Goal: Find specific page/section: Find specific page/section

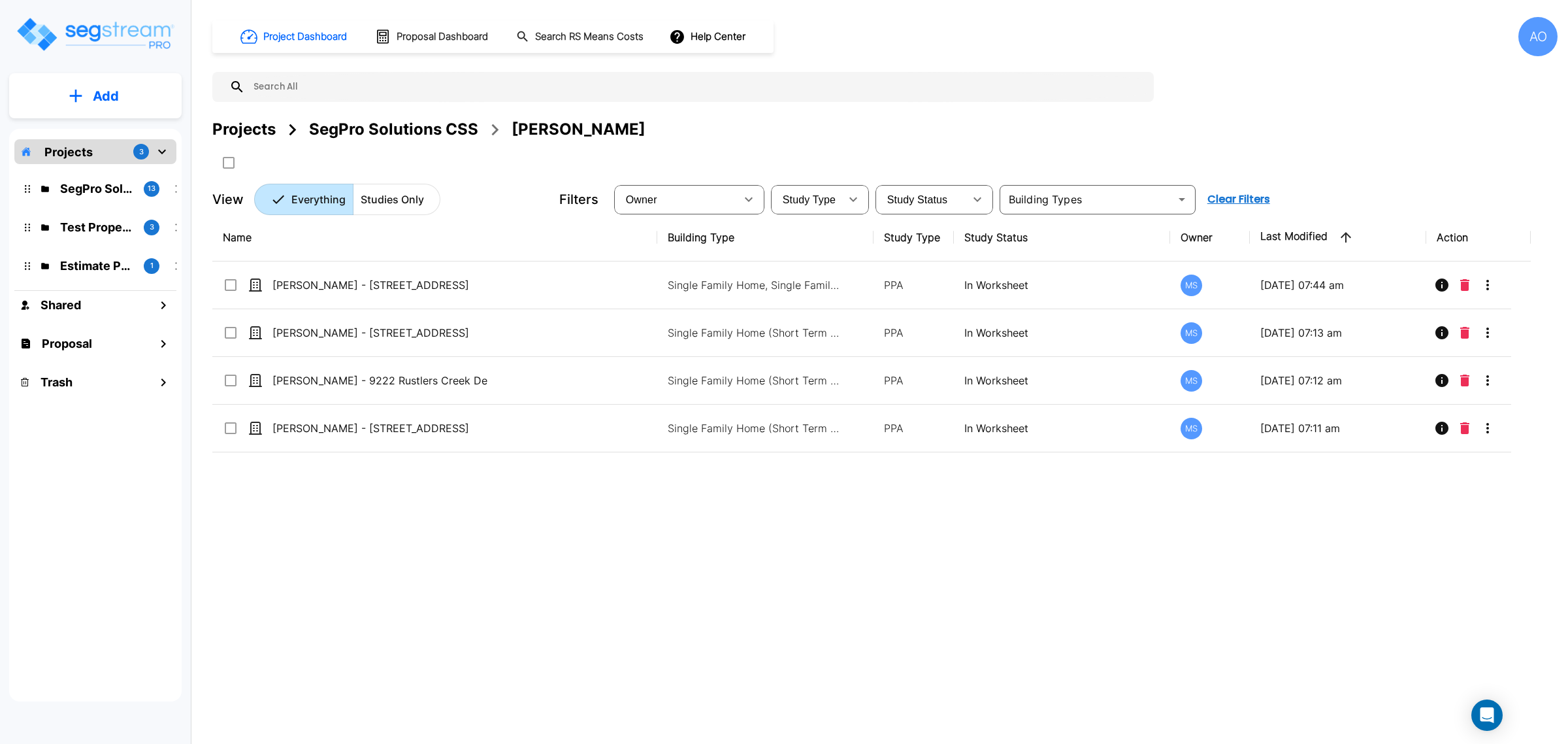
click at [402, 118] on div "SegPro Solutions CSS" at bounding box center [393, 129] width 169 height 23
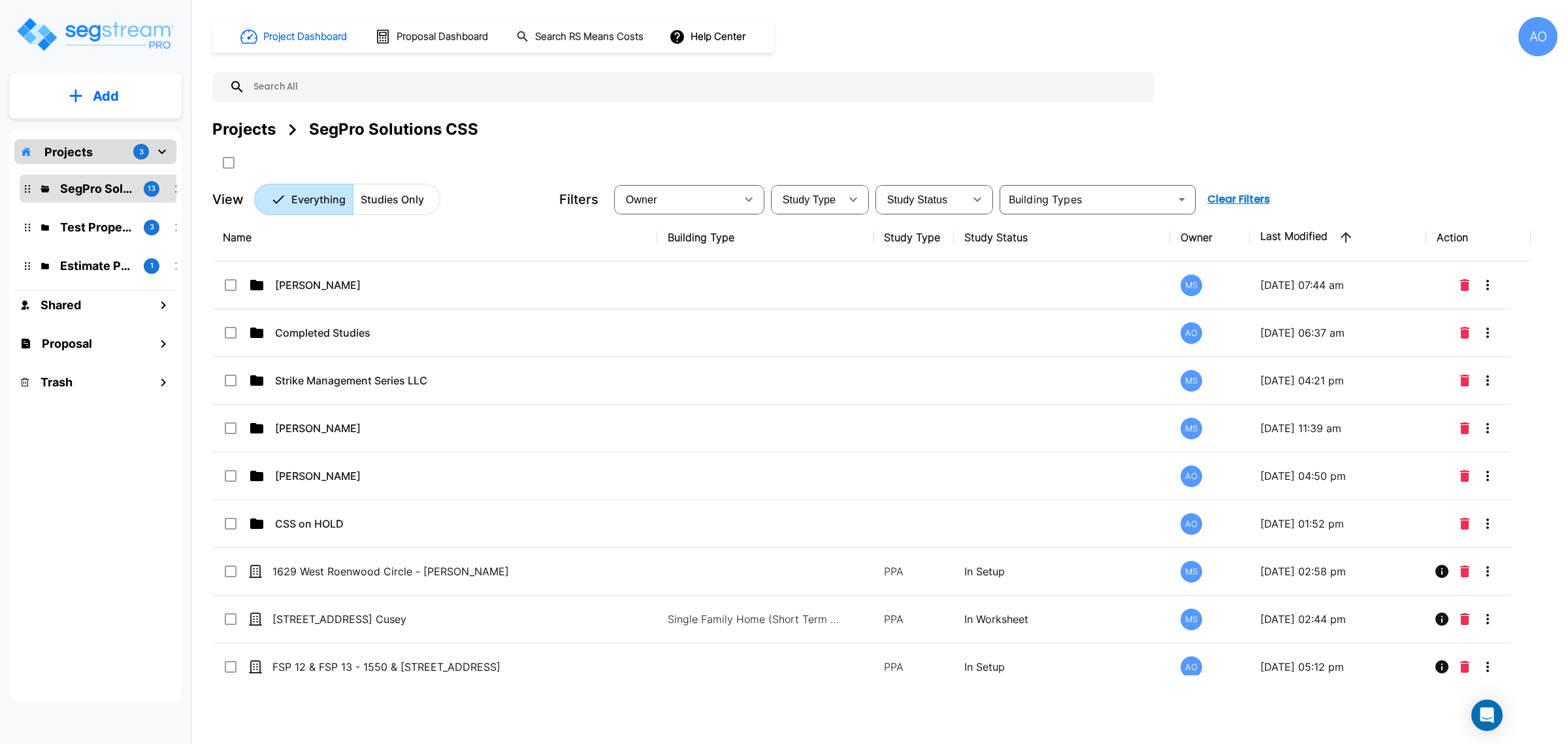
click at [269, 39] on h1 "Project Dashboard" at bounding box center [305, 36] width 83 height 15
click at [64, 339] on h1 "Proposal" at bounding box center [67, 344] width 50 height 17
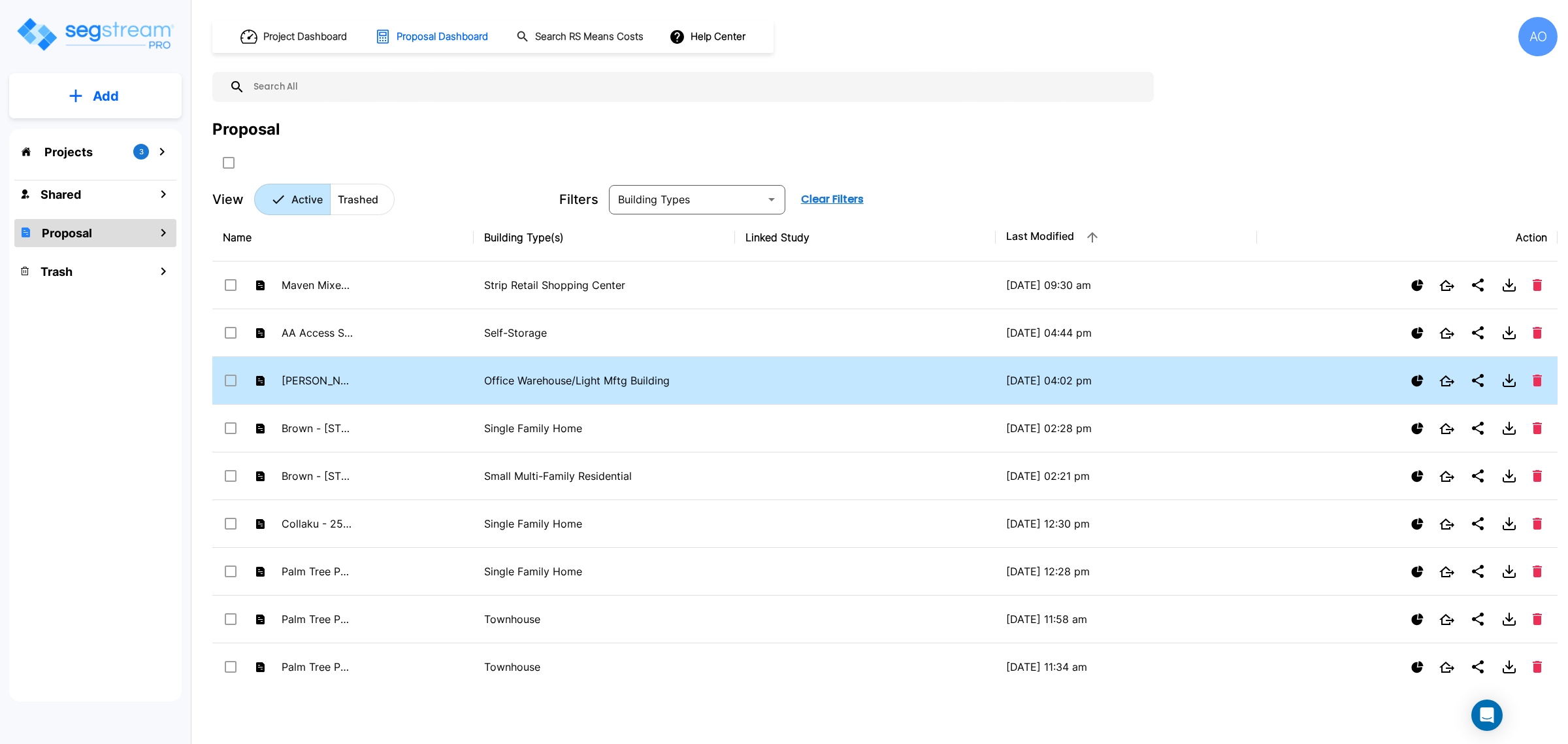
click at [531, 385] on p "Office Warehouse/Light Mftg Building" at bounding box center [605, 381] width 241 height 16
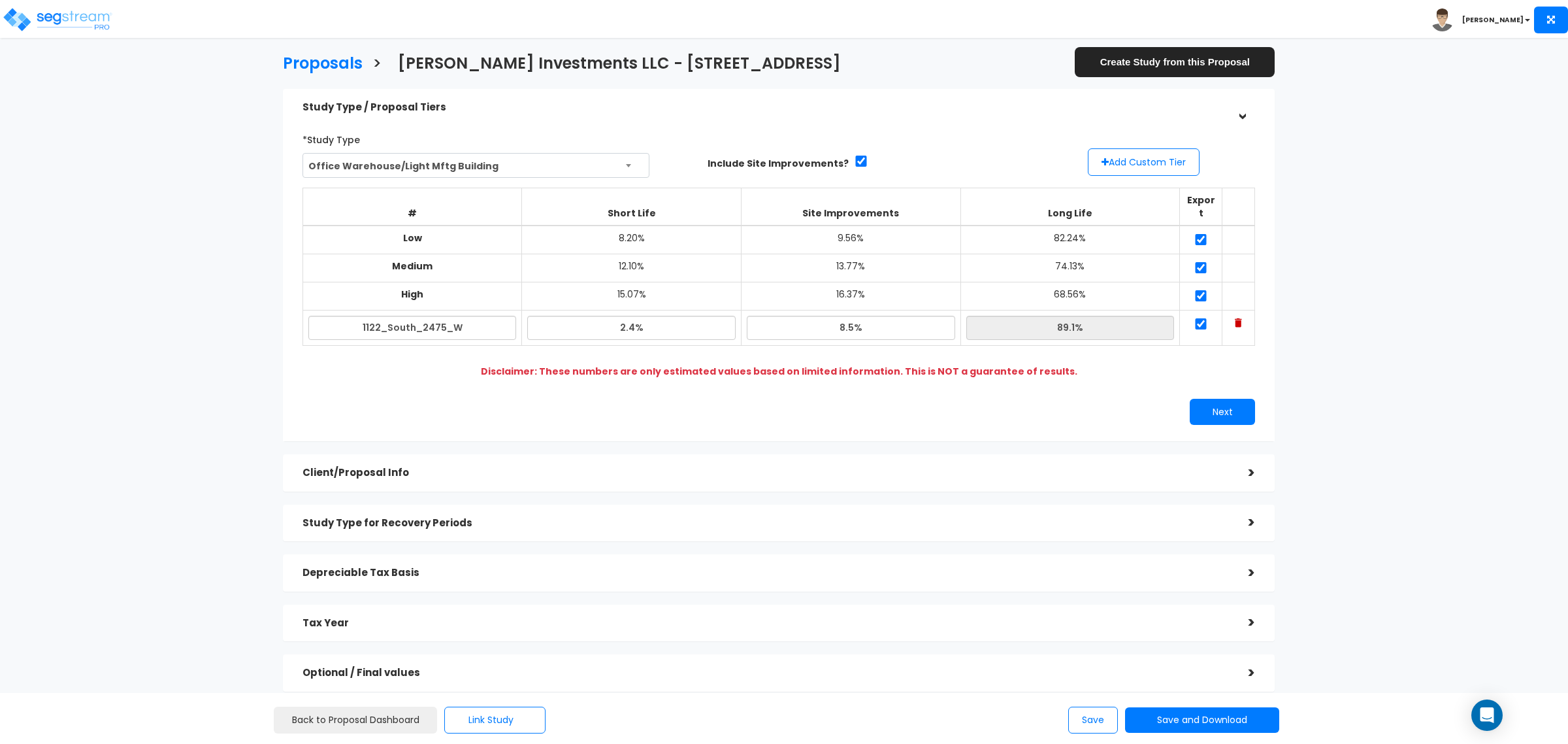
click at [181, 445] on div "Proposals > Webster Investments LLC - 1122 South 2475 West Create Study from th…" at bounding box center [779, 377] width 1290 height 948
